Goal: Task Accomplishment & Management: Manage account settings

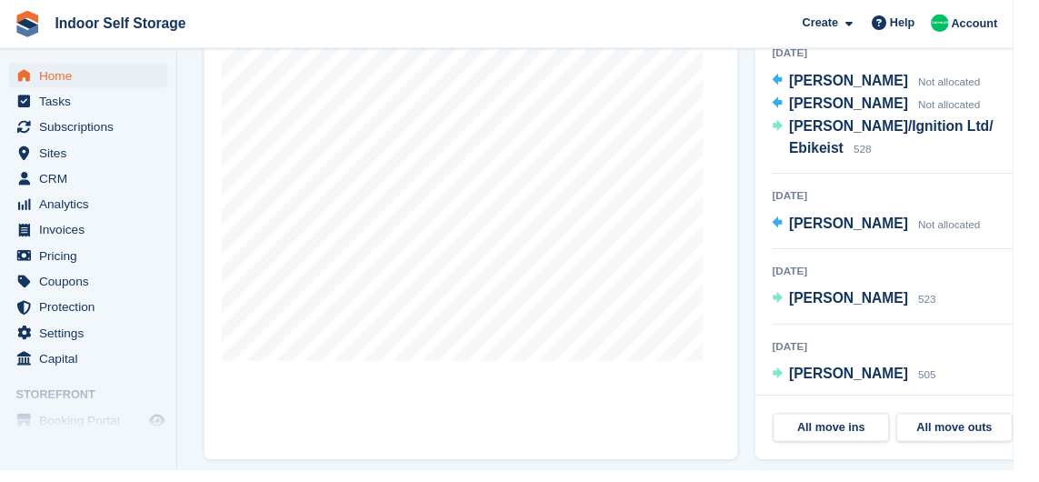
scroll to position [539, 0]
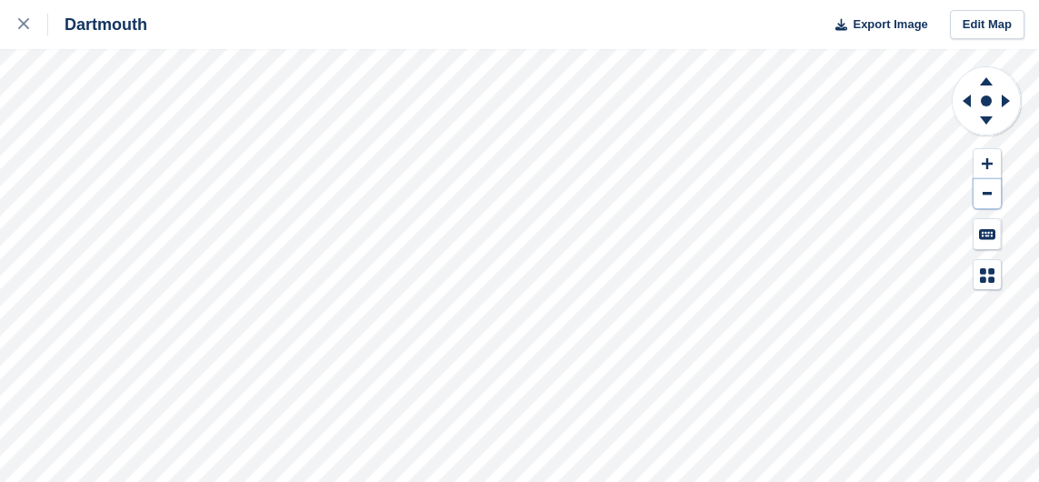
click at [986, 188] on button at bounding box center [987, 194] width 27 height 30
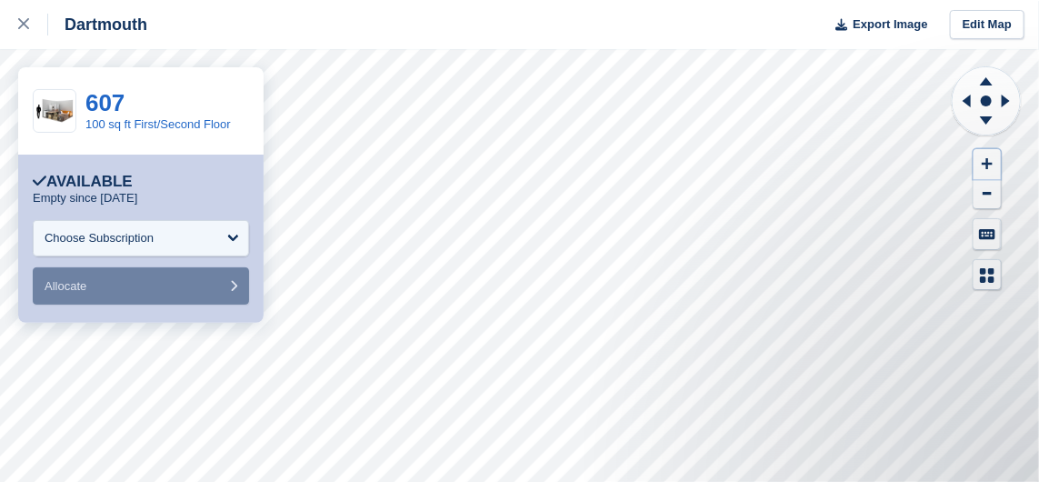
click at [994, 162] on button at bounding box center [987, 164] width 27 height 30
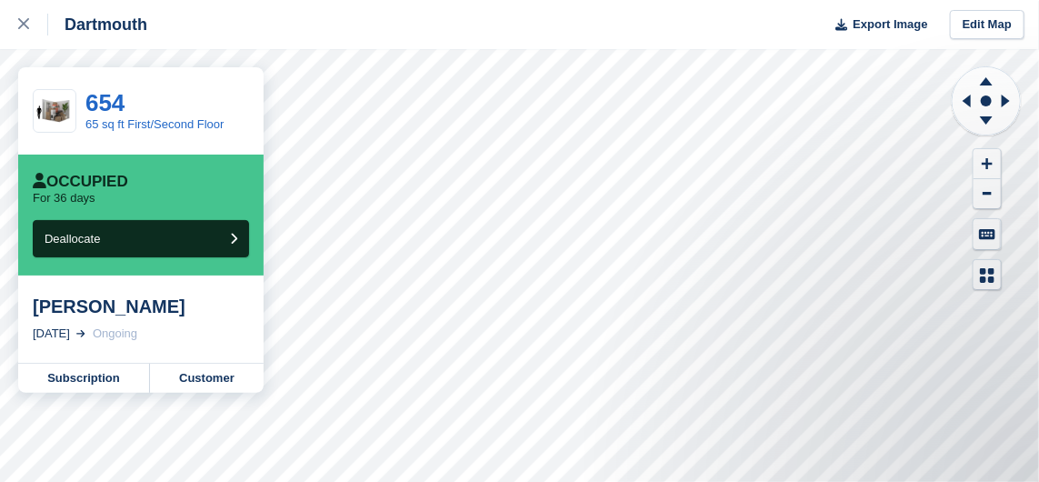
click at [216, 378] on link "Customer" at bounding box center [207, 378] width 114 height 29
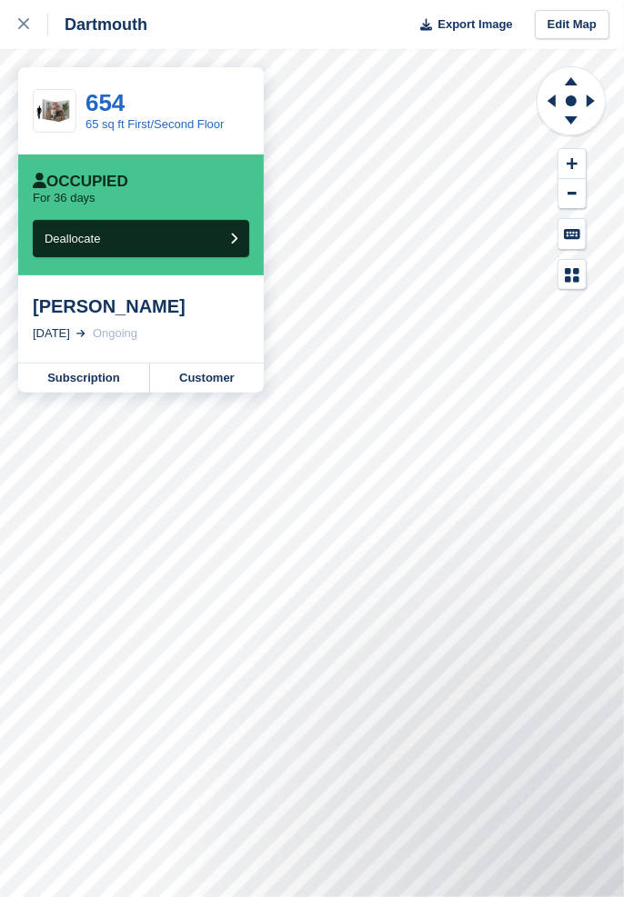
click at [220, 379] on link "Customer" at bounding box center [207, 378] width 114 height 29
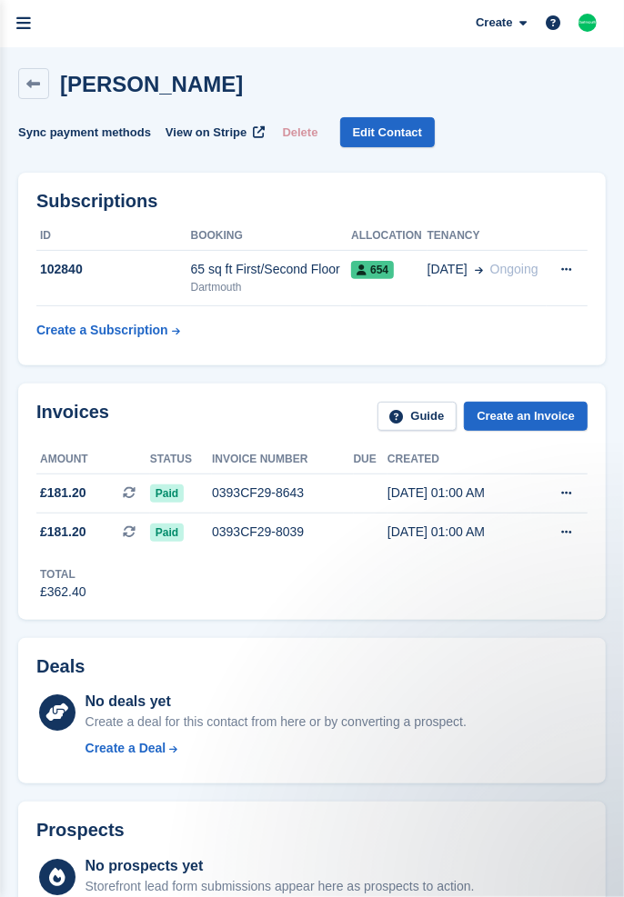
scroll to position [44, 0]
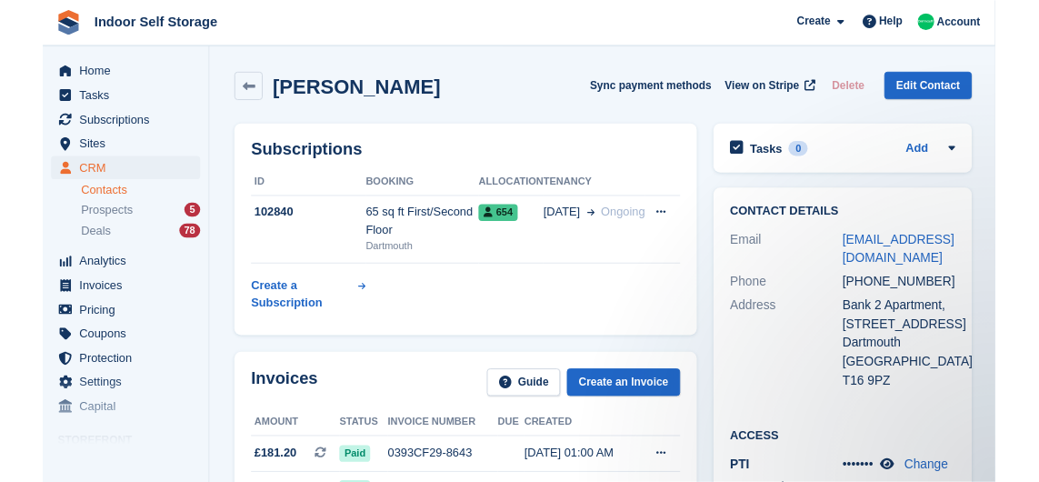
scroll to position [463, 0]
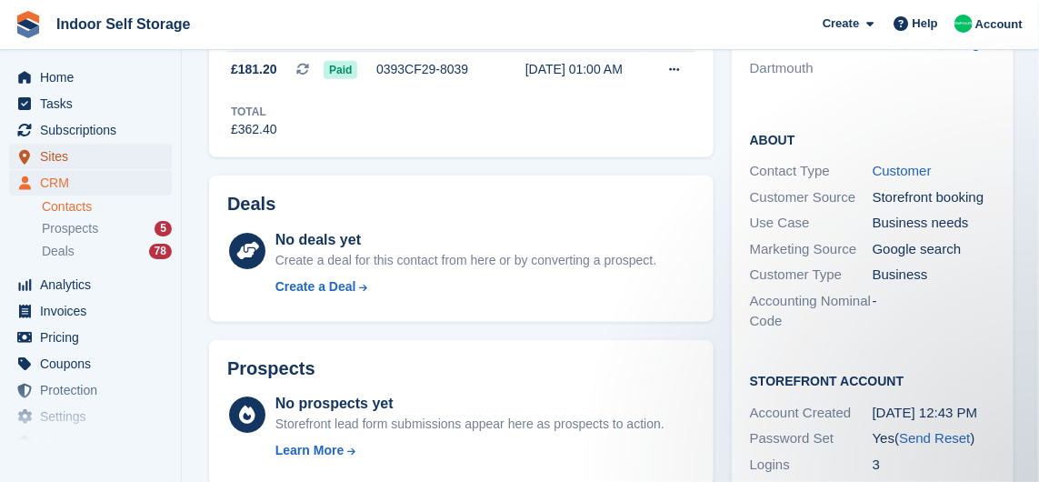
click at [34, 158] on span "menu" at bounding box center [25, 156] width 22 height 22
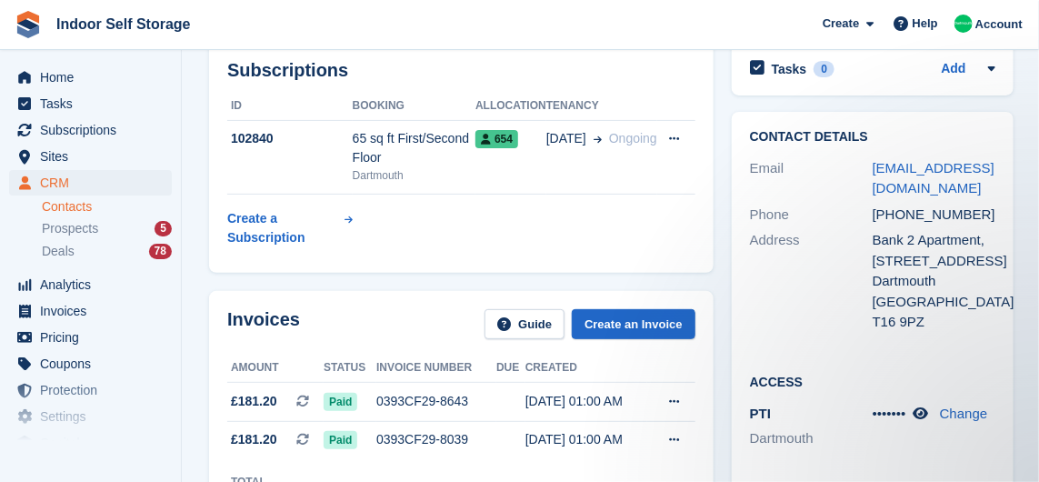
click at [319, 153] on td "102840" at bounding box center [289, 157] width 125 height 75
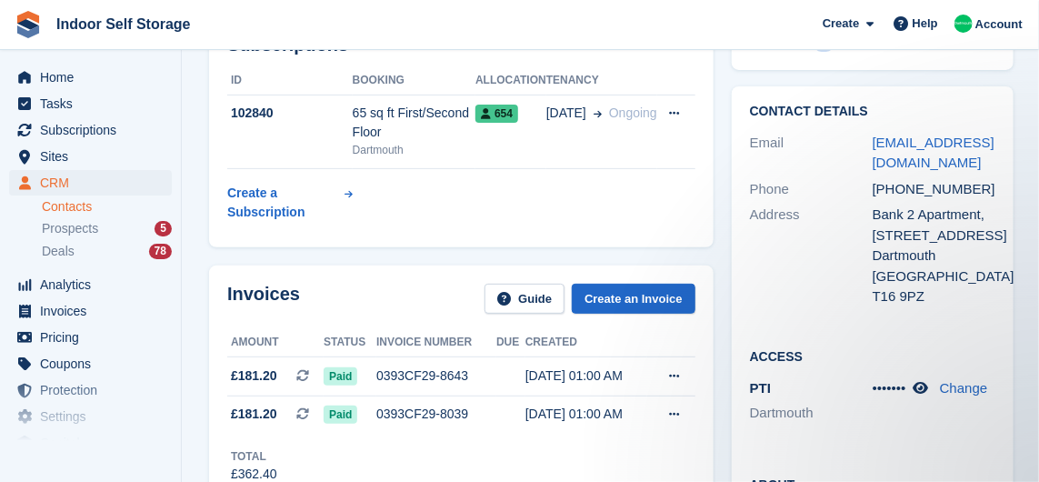
scroll to position [169, 0]
